Goal: Task Accomplishment & Management: Use online tool/utility

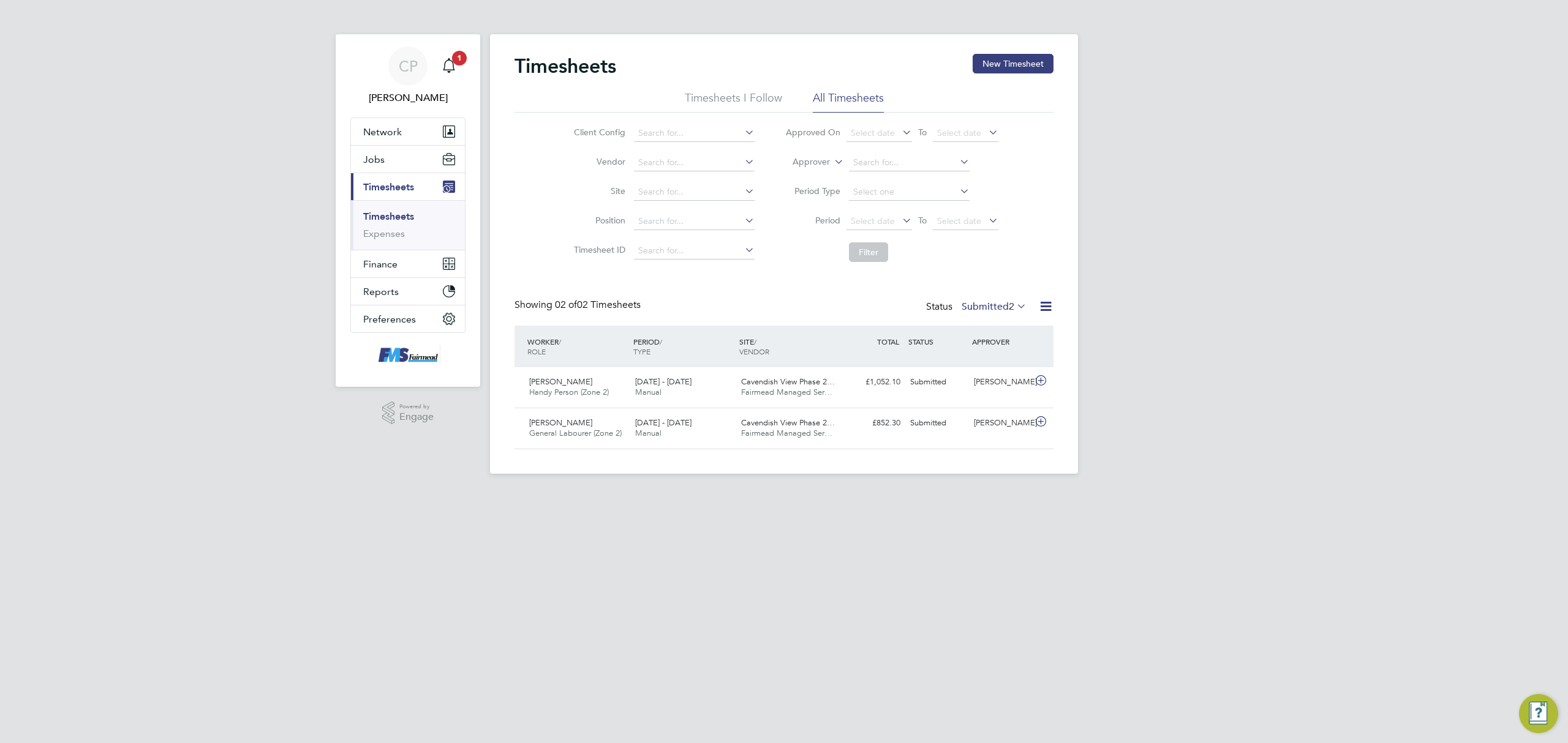
scroll to position [31, 107]
click at [745, 432] on span "Fairmead Managed Ser…" at bounding box center [786, 433] width 91 height 11
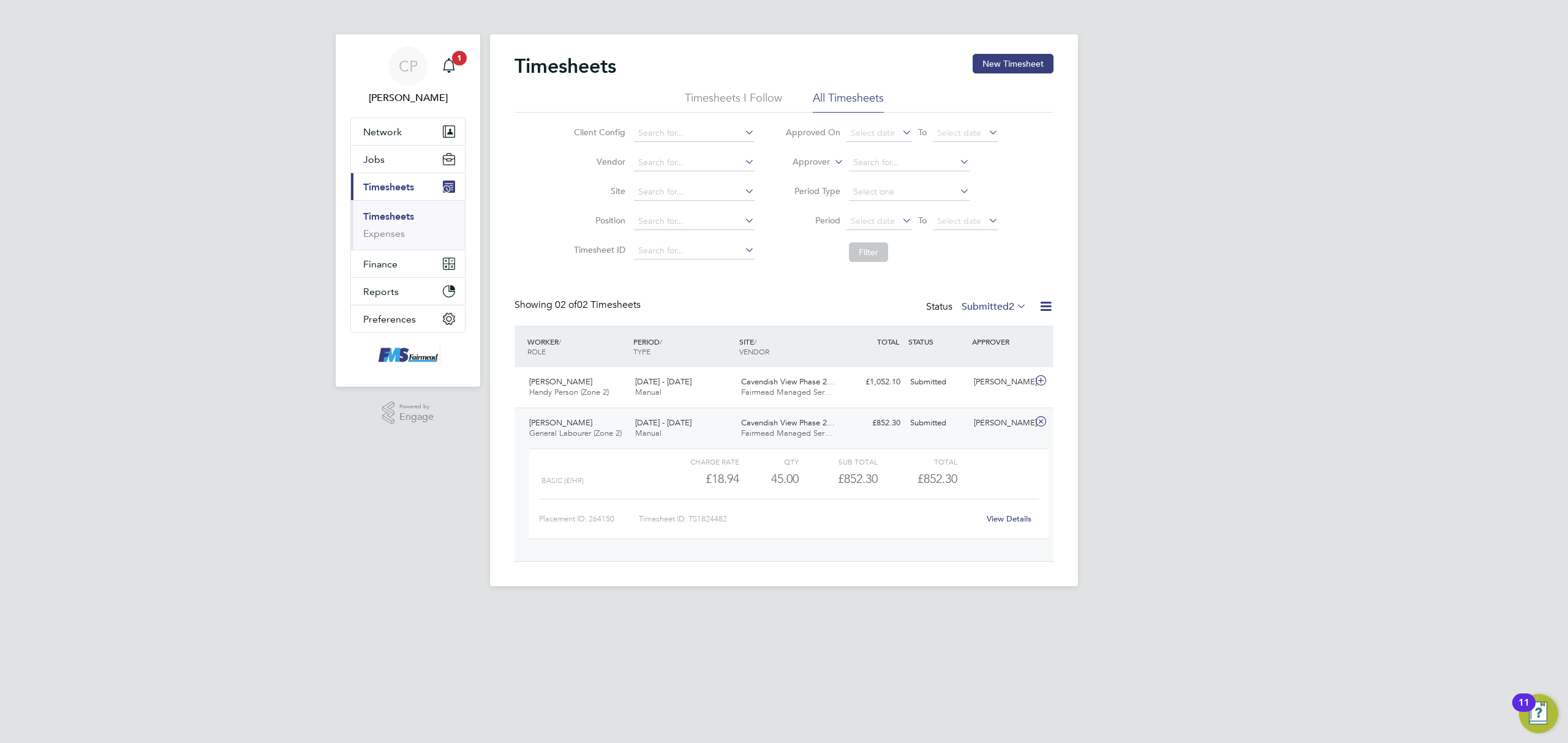
click at [992, 520] on link "View Details" at bounding box center [1008, 518] width 45 height 11
click at [380, 210] on ul "Timesheets Expenses" at bounding box center [408, 225] width 114 height 50
click at [381, 210] on ul "Timesheets Expenses" at bounding box center [408, 225] width 114 height 50
click at [390, 213] on link "Timesheets" at bounding box center [388, 216] width 51 height 12
click at [991, 63] on button "New Timesheet" at bounding box center [1013, 63] width 81 height 19
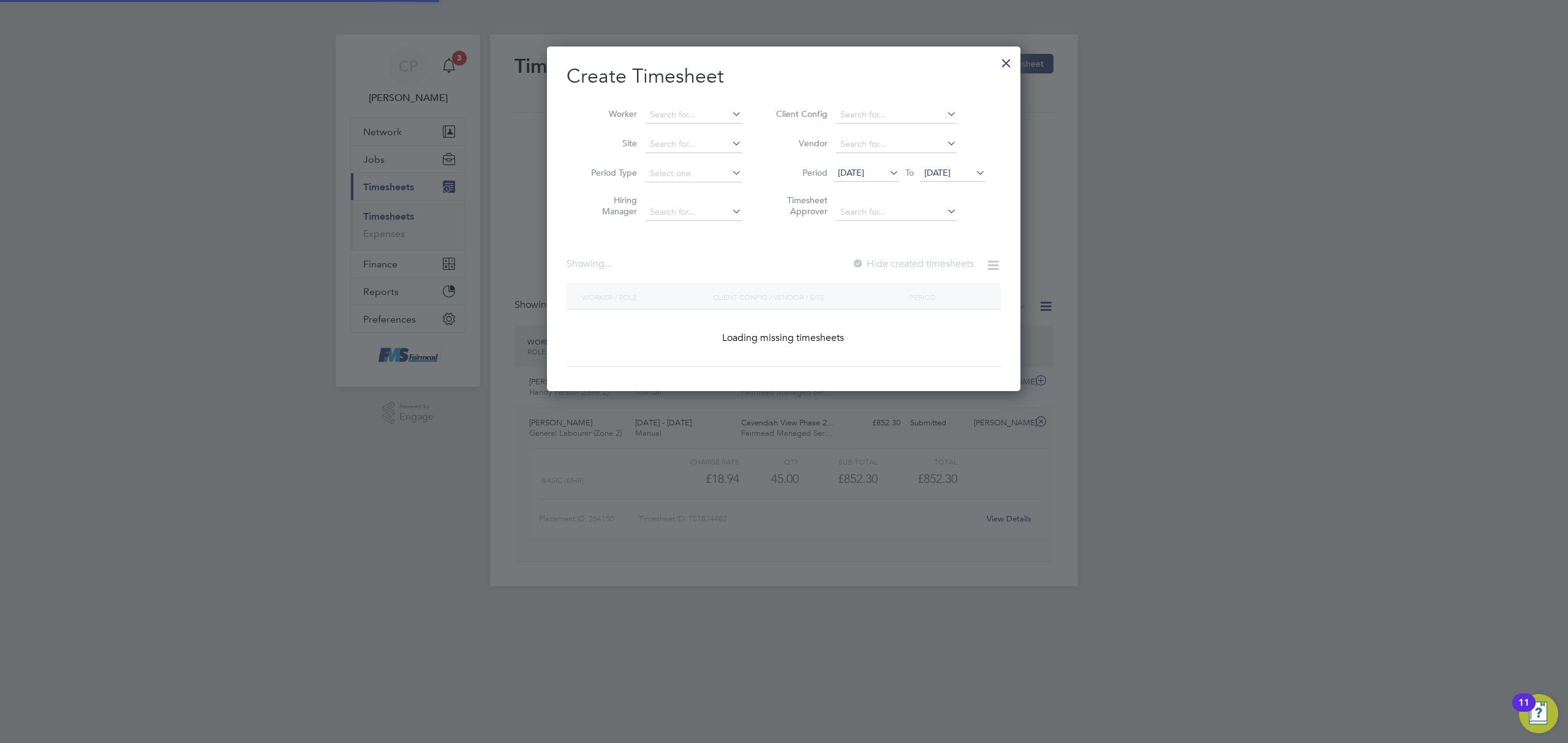
drag, startPoint x: 1027, startPoint y: 129, endPoint x: 914, endPoint y: 265, distance: 176.8
click at [1029, 170] on div at bounding box center [784, 372] width 1568 height 743
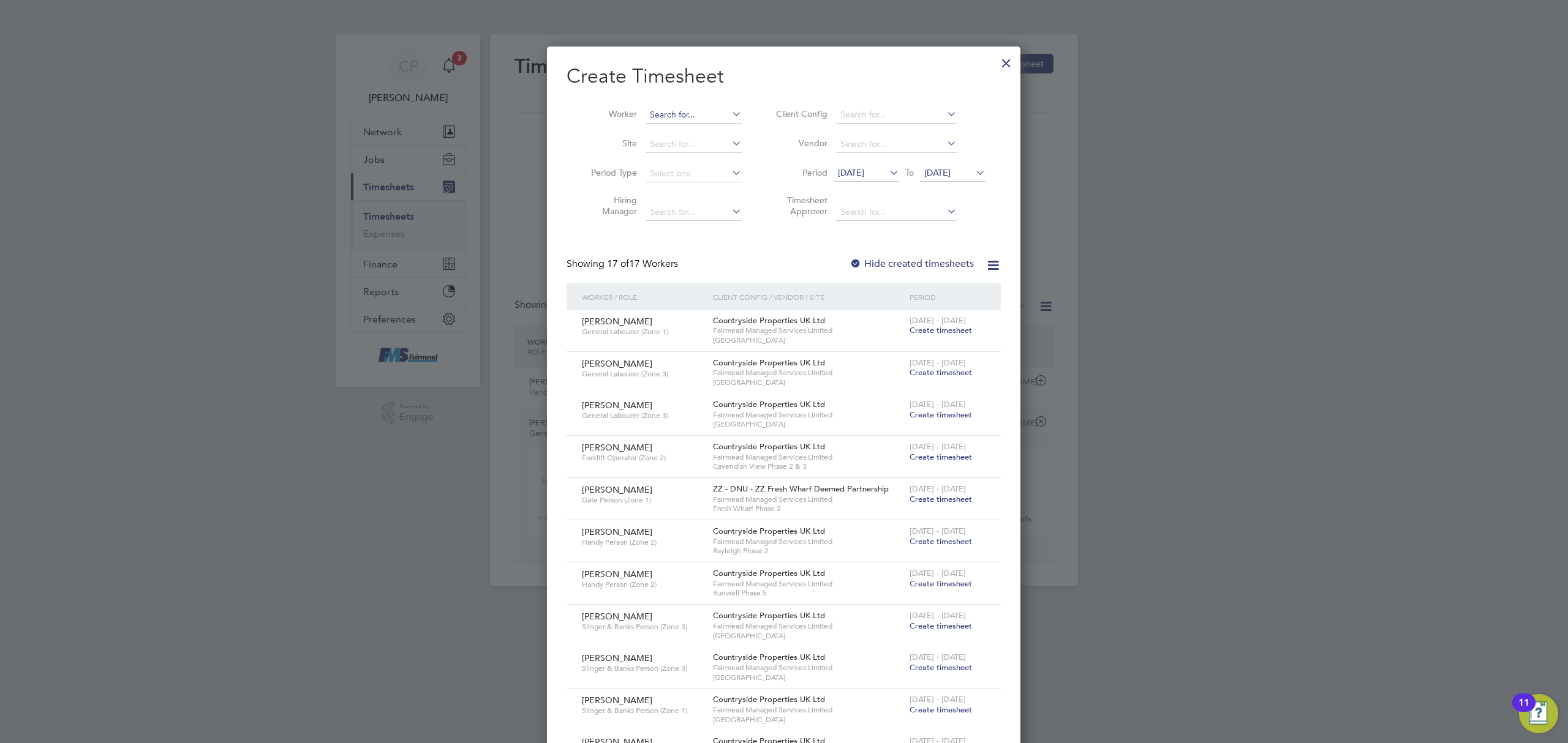
click at [699, 111] on input at bounding box center [693, 115] width 96 height 17
click at [709, 127] on li "[PERSON_NAME]" at bounding box center [720, 131] width 151 height 16
type input "[PERSON_NAME]"
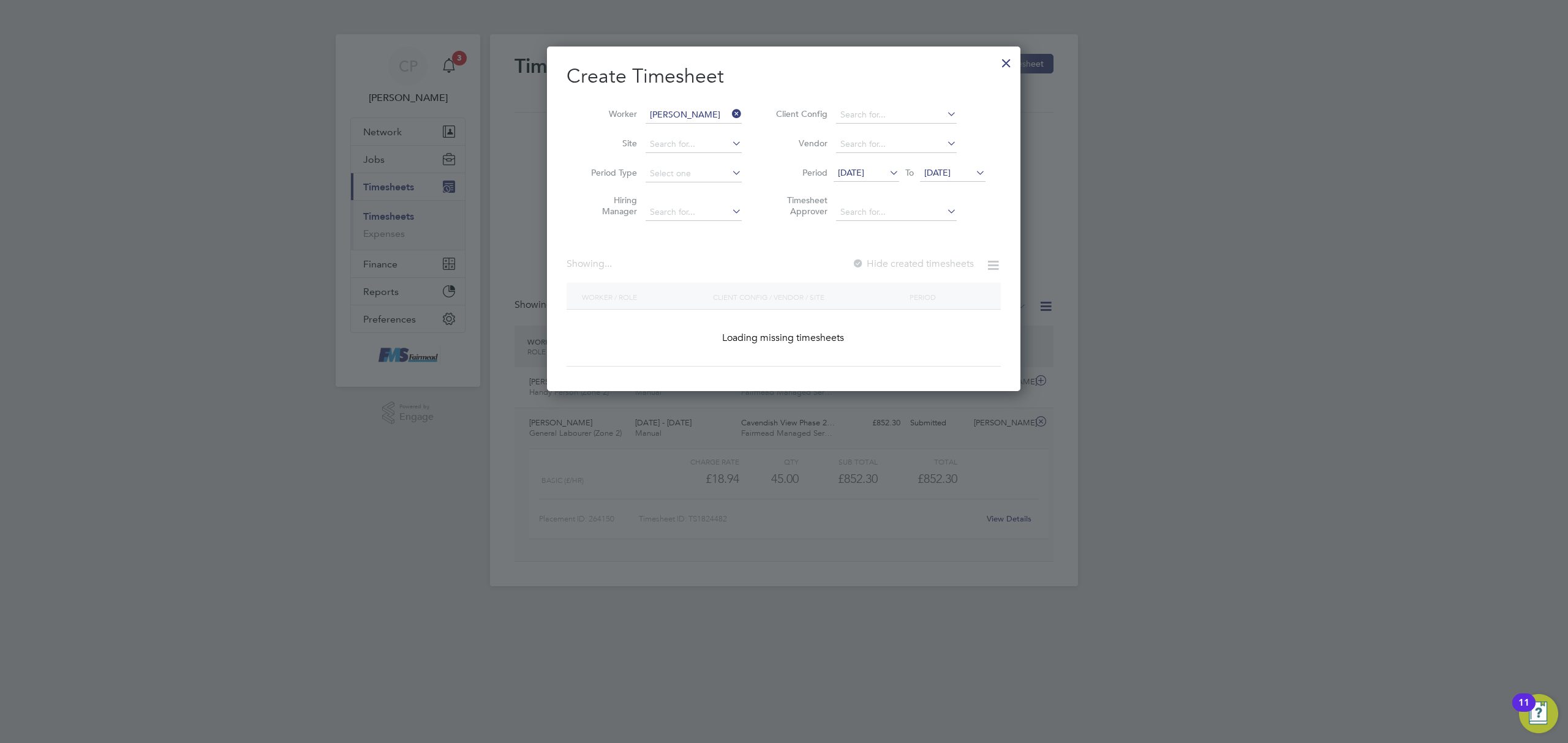
scroll to position [331, 474]
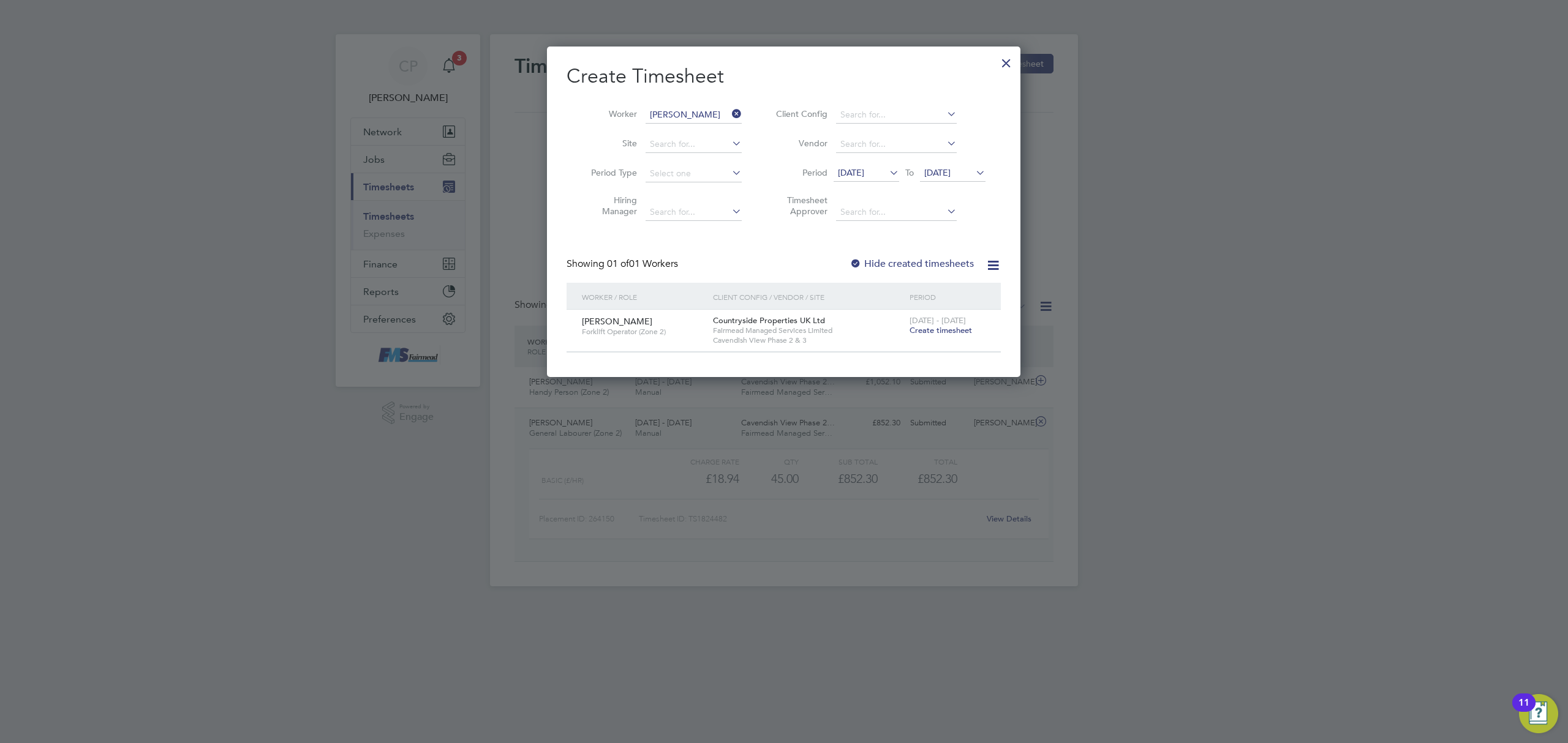
click at [929, 331] on span "Create timesheet" at bounding box center [940, 330] width 62 height 11
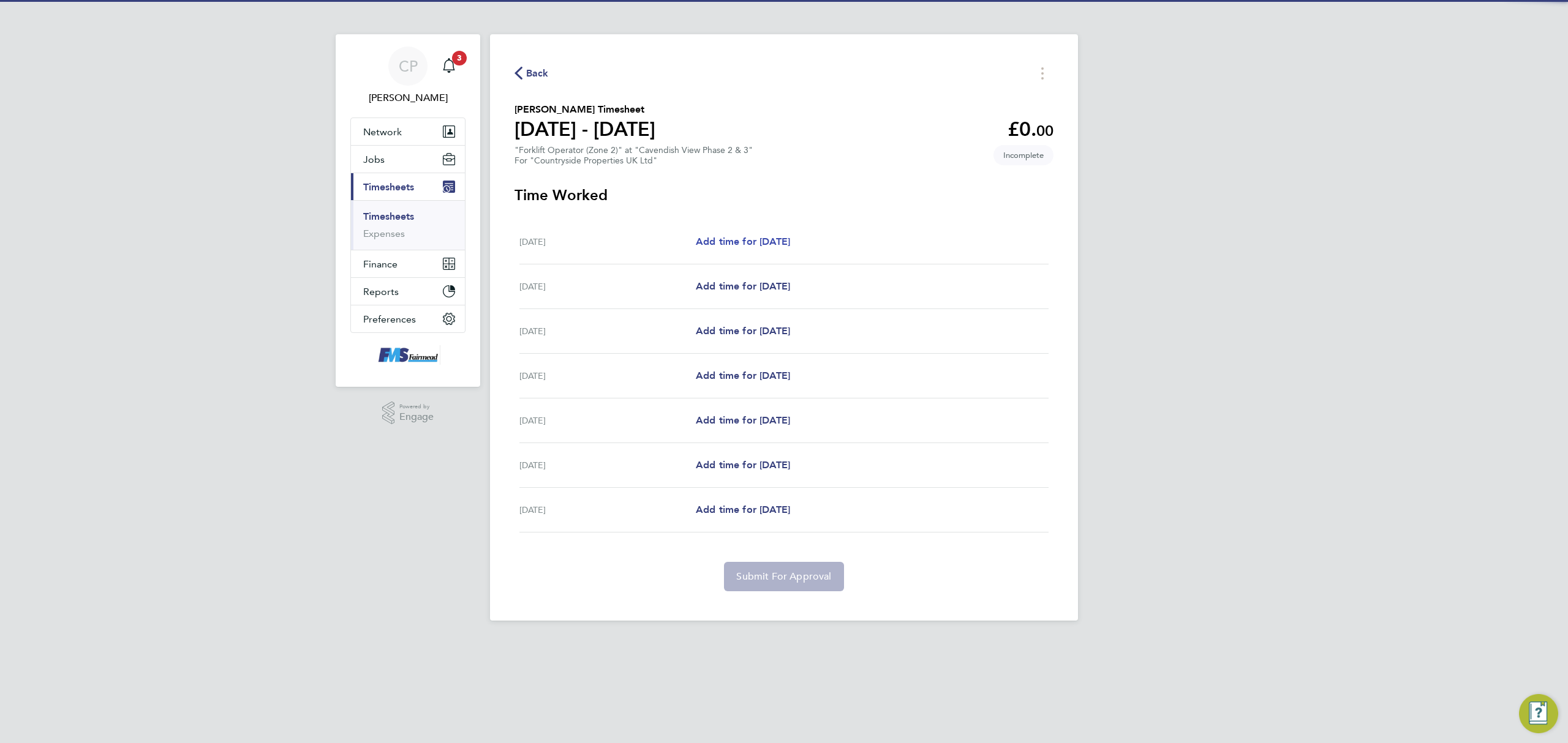
click at [732, 237] on span "Add time for [DATE]" at bounding box center [743, 241] width 94 height 12
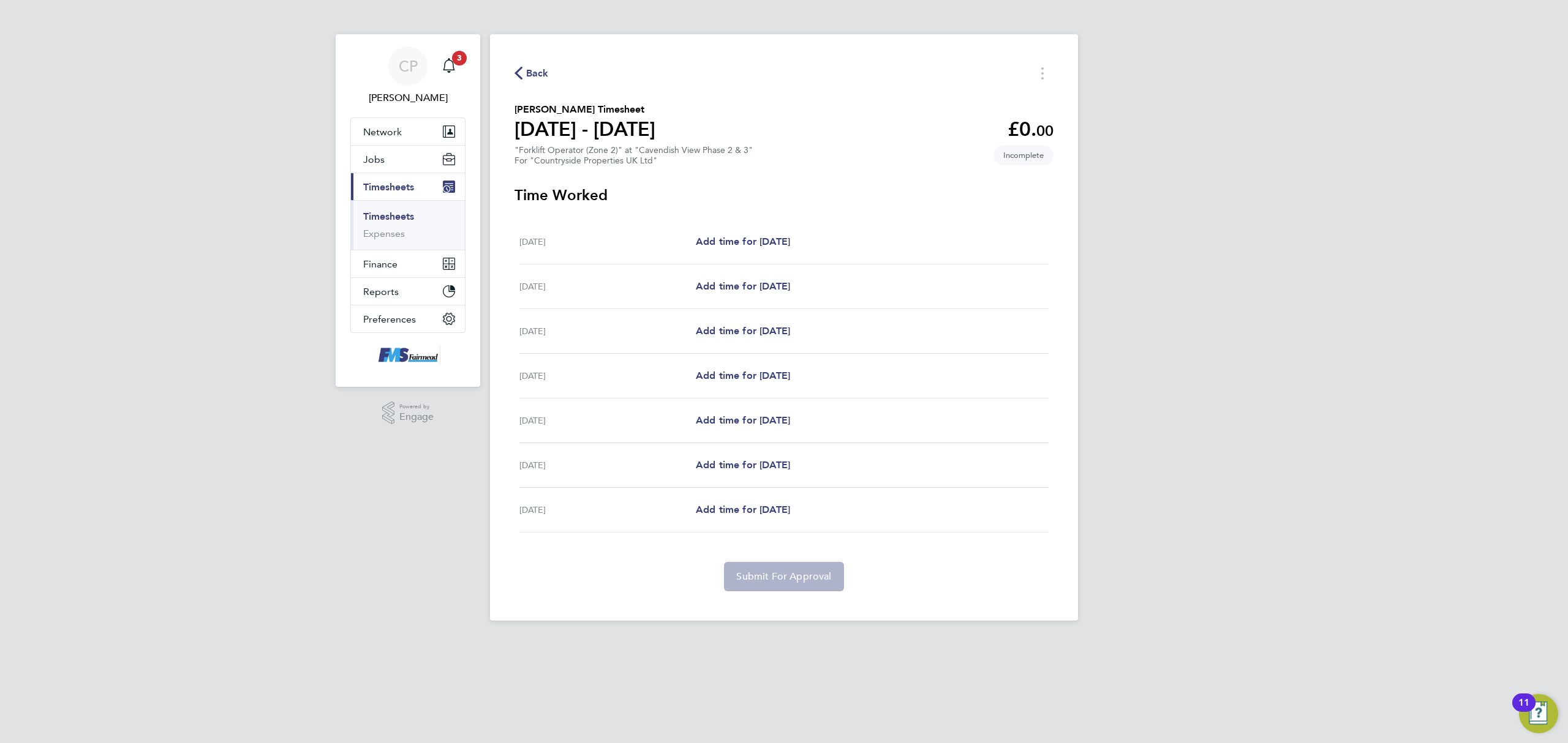
select select "30"
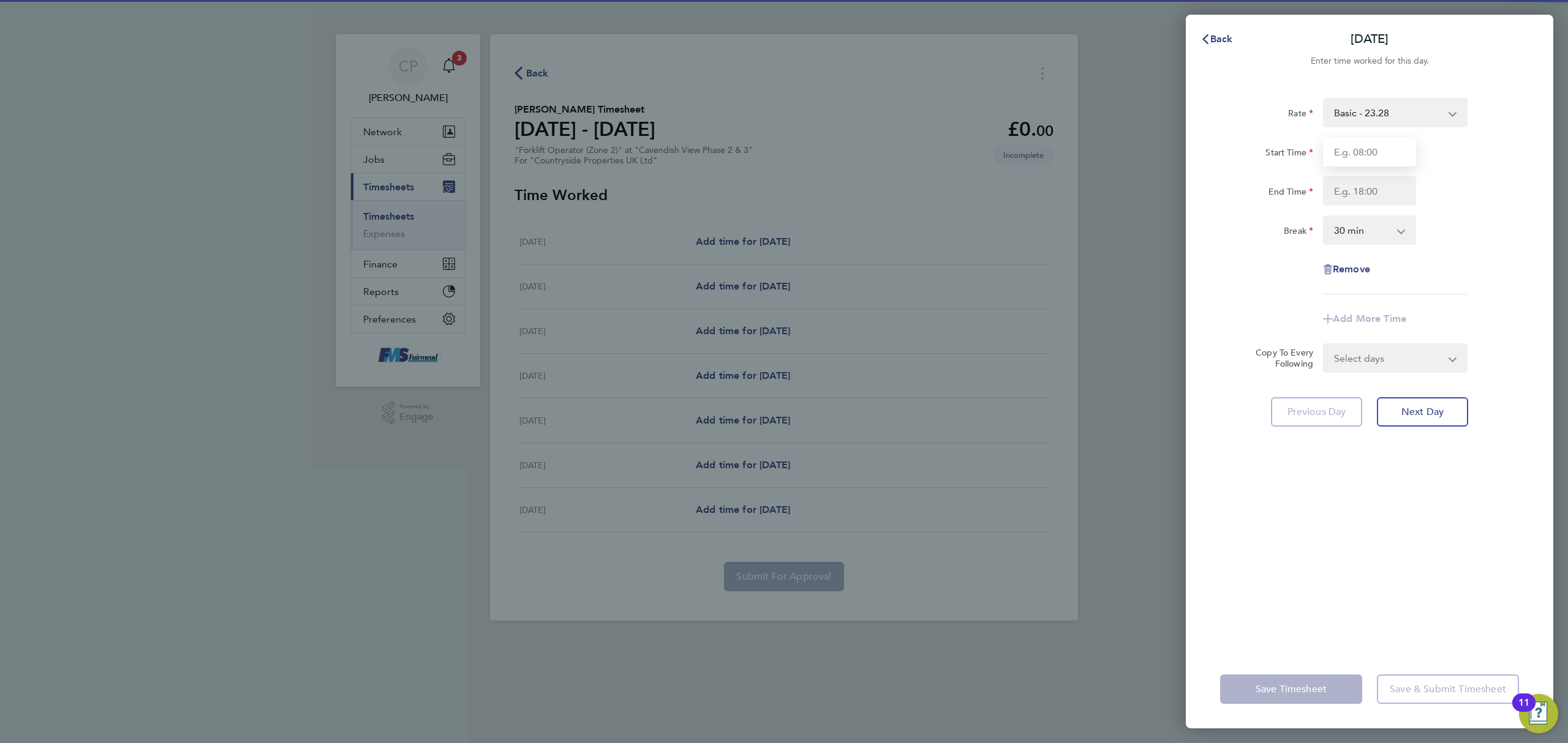
click at [1346, 151] on input "Start Time" at bounding box center [1369, 151] width 93 height 29
type input "07:30"
click at [1362, 196] on input "End Time" at bounding box center [1369, 191] width 93 height 29
type input "17:00"
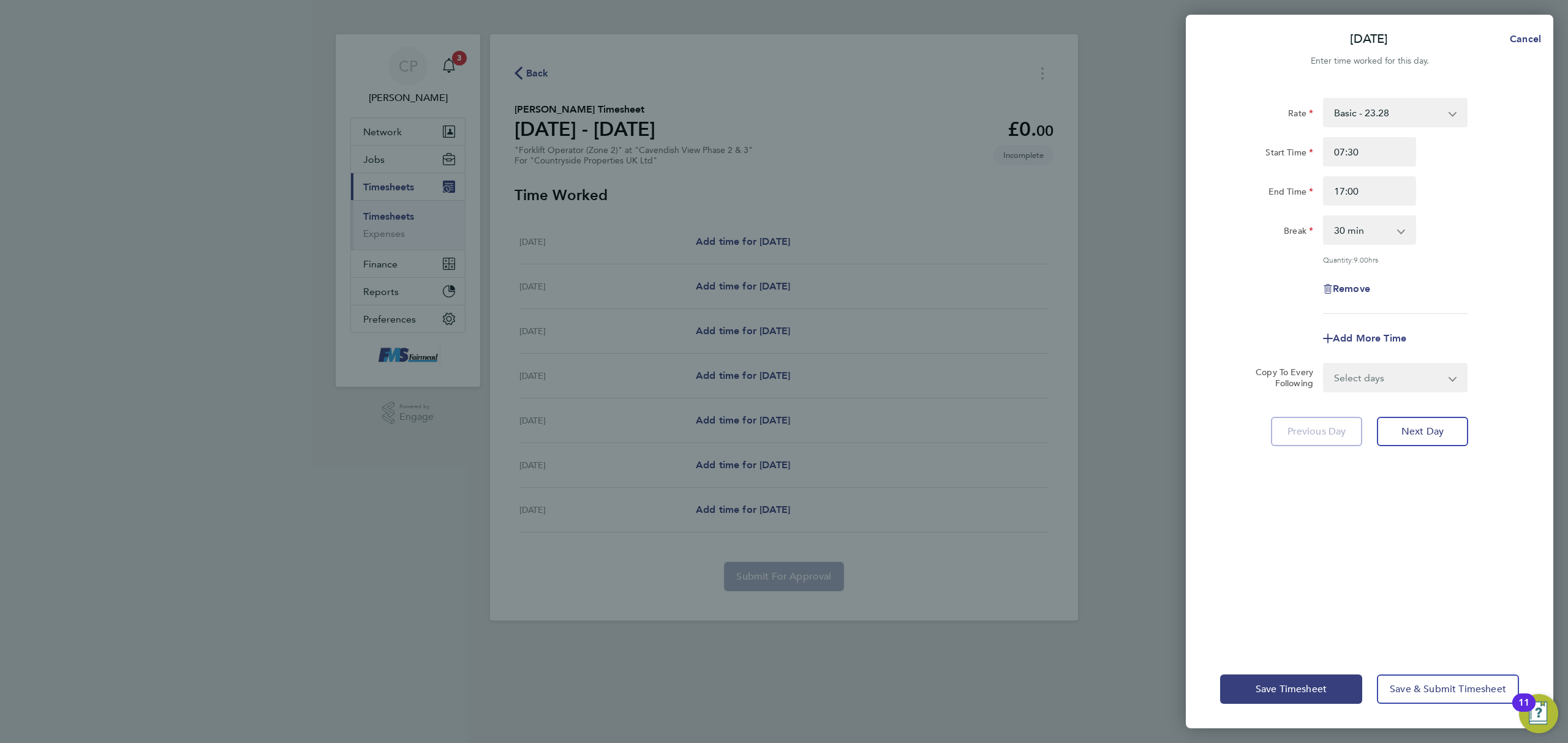
click at [1443, 248] on div "Rate Basic - 23.28 Start Time 07:30 End Time 17:00 Break 0 min 15 min 30 min 45…" at bounding box center [1370, 206] width 299 height 216
click at [1436, 390] on div "Select days Day Weekday (Mon-Fri) Weekend (Sat-Sun) [DATE] [DATE] [DATE] [DATE]…" at bounding box center [1395, 377] width 144 height 29
drag, startPoint x: 1423, startPoint y: 370, endPoint x: 1417, endPoint y: 387, distance: 18.0
click at [1423, 370] on select "Select days Day Weekday (Mon-Fri) Weekend (Sat-Sun) [DATE] [DATE] [DATE] [DATE]…" at bounding box center [1388, 377] width 129 height 27
select select "WEEKDAY"
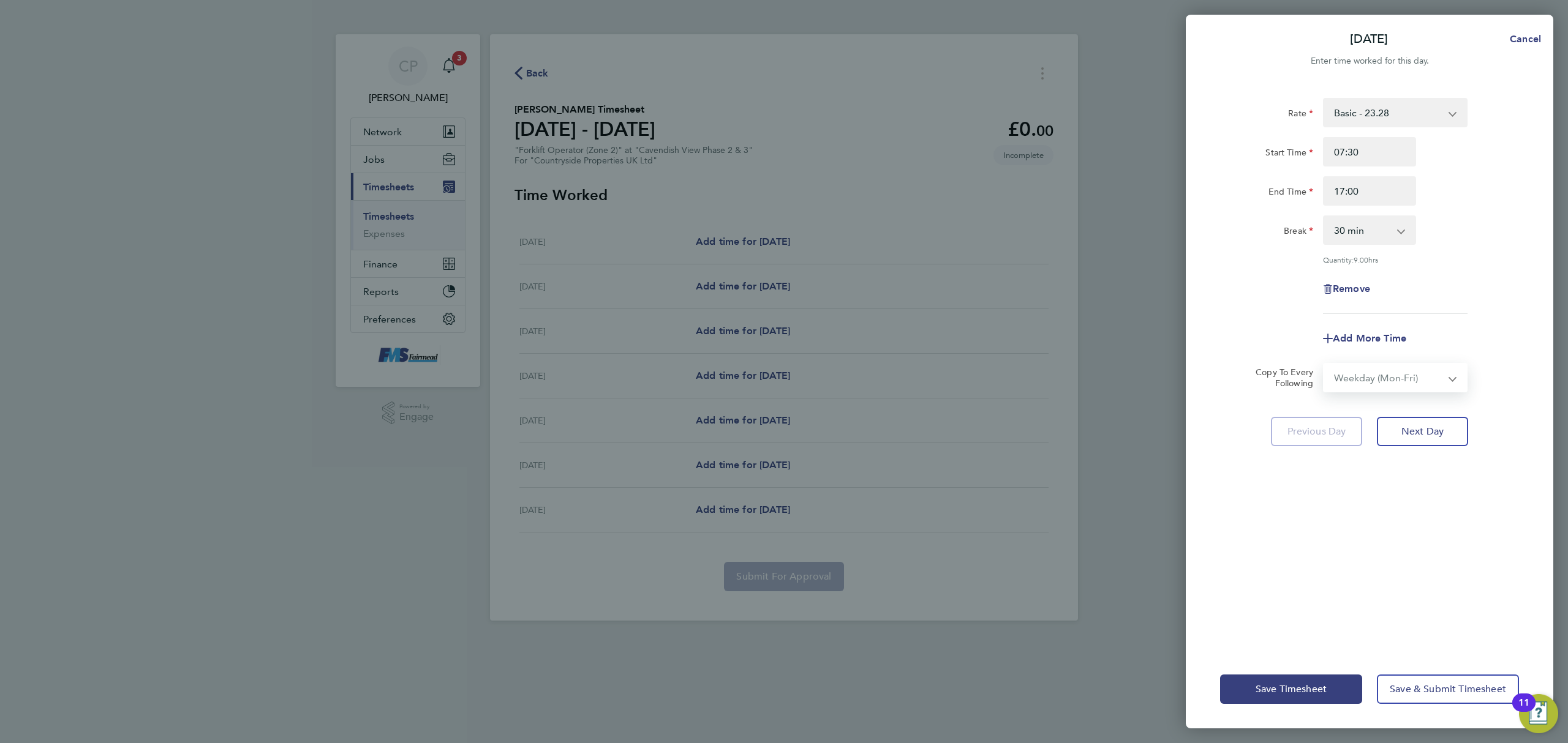
click at [1324, 364] on select "Select days Day Weekday (Mon-Fri) Weekend (Sat-Sun) [DATE] [DATE] [DATE] [DATE]…" at bounding box center [1388, 377] width 129 height 27
select select "[DATE]"
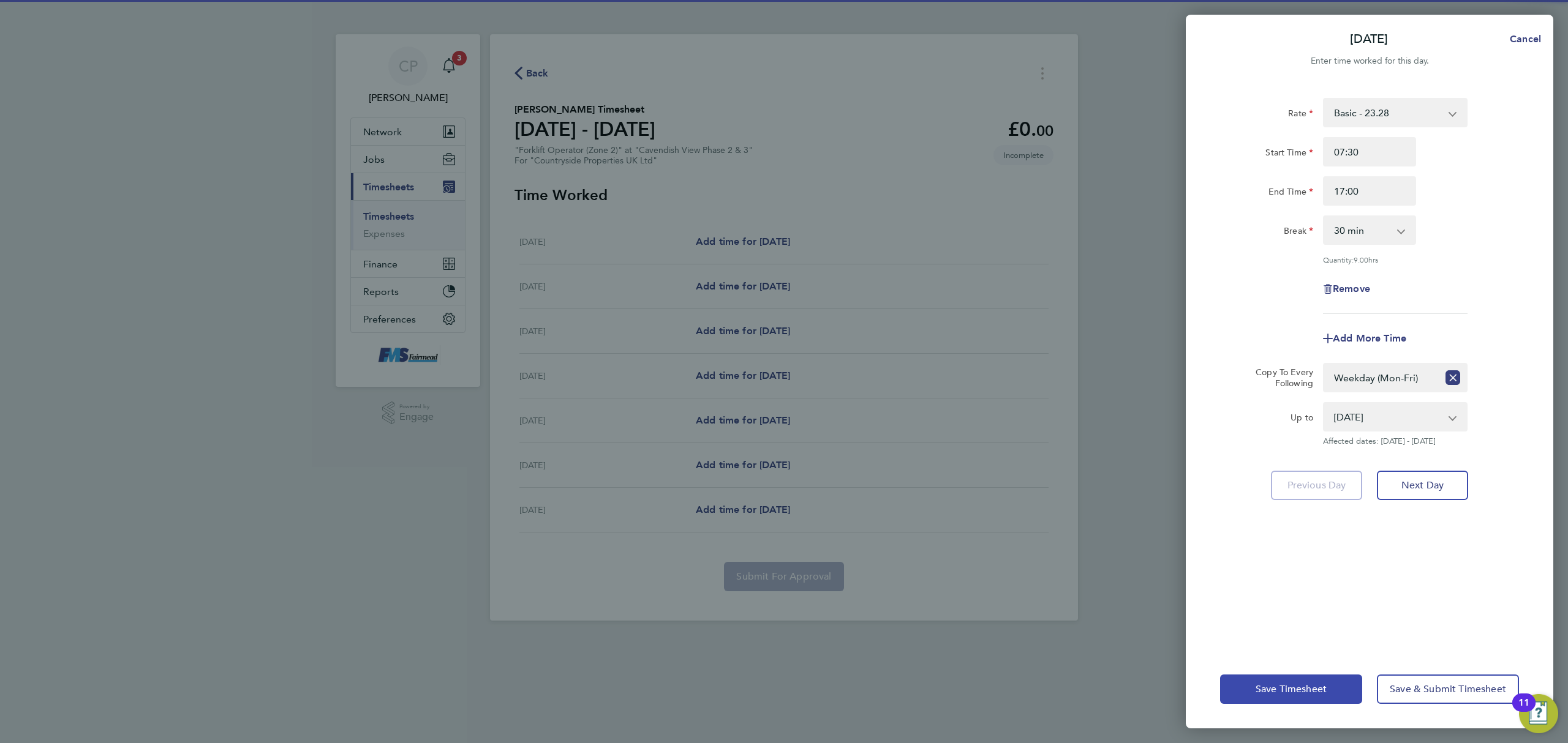
click at [1277, 687] on span "Save Timesheet" at bounding box center [1290, 689] width 71 height 13
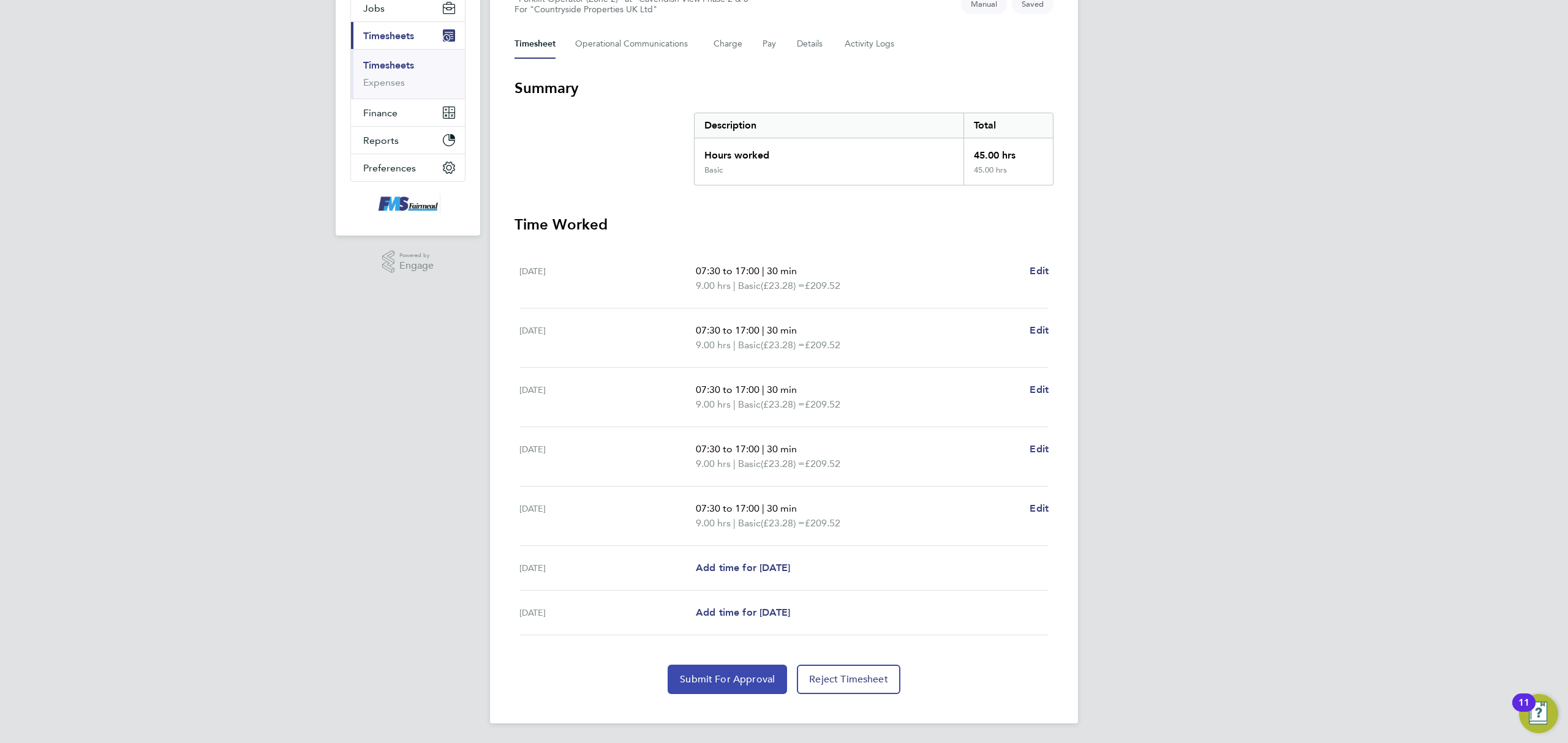
click at [713, 681] on span "Submit For Approval" at bounding box center [727, 680] width 95 height 13
